Goal: Task Accomplishment & Management: Complete application form

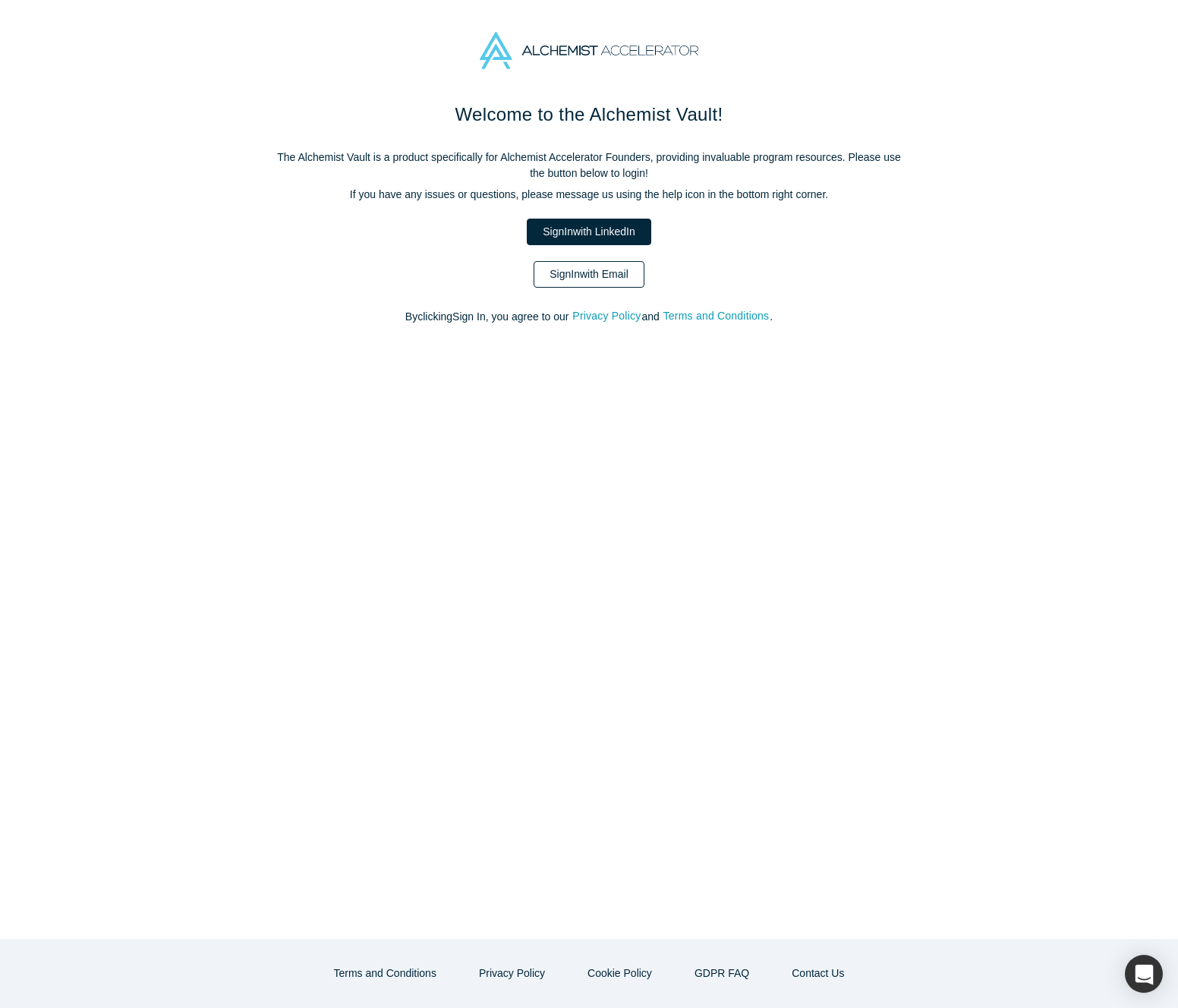
click at [616, 280] on link "Sign In with Email" at bounding box center [589, 274] width 111 height 27
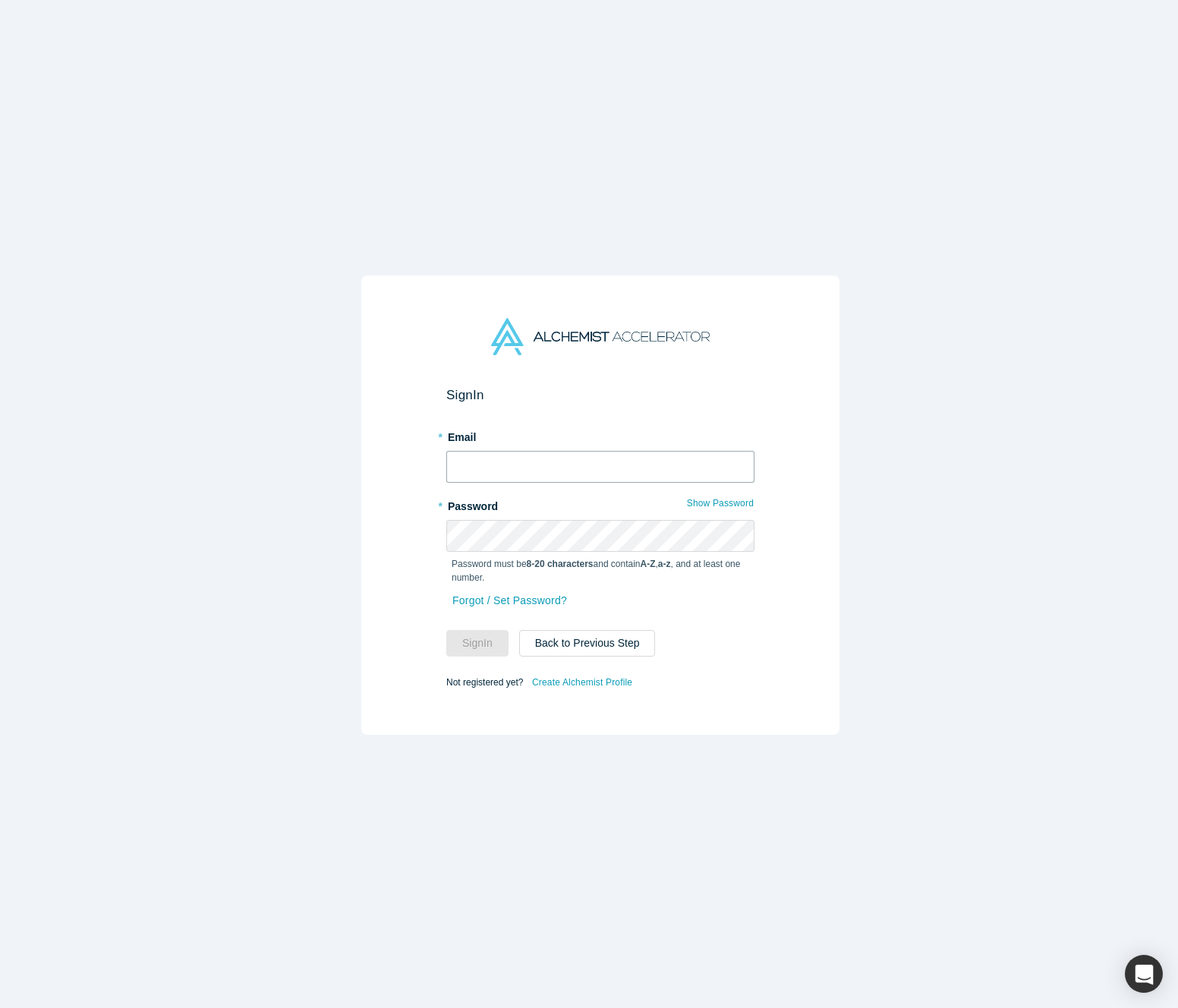
type input "[PERSON_NAME][EMAIL_ADDRESS][DOMAIN_NAME]"
